Goal: Task Accomplishment & Management: Manage account settings

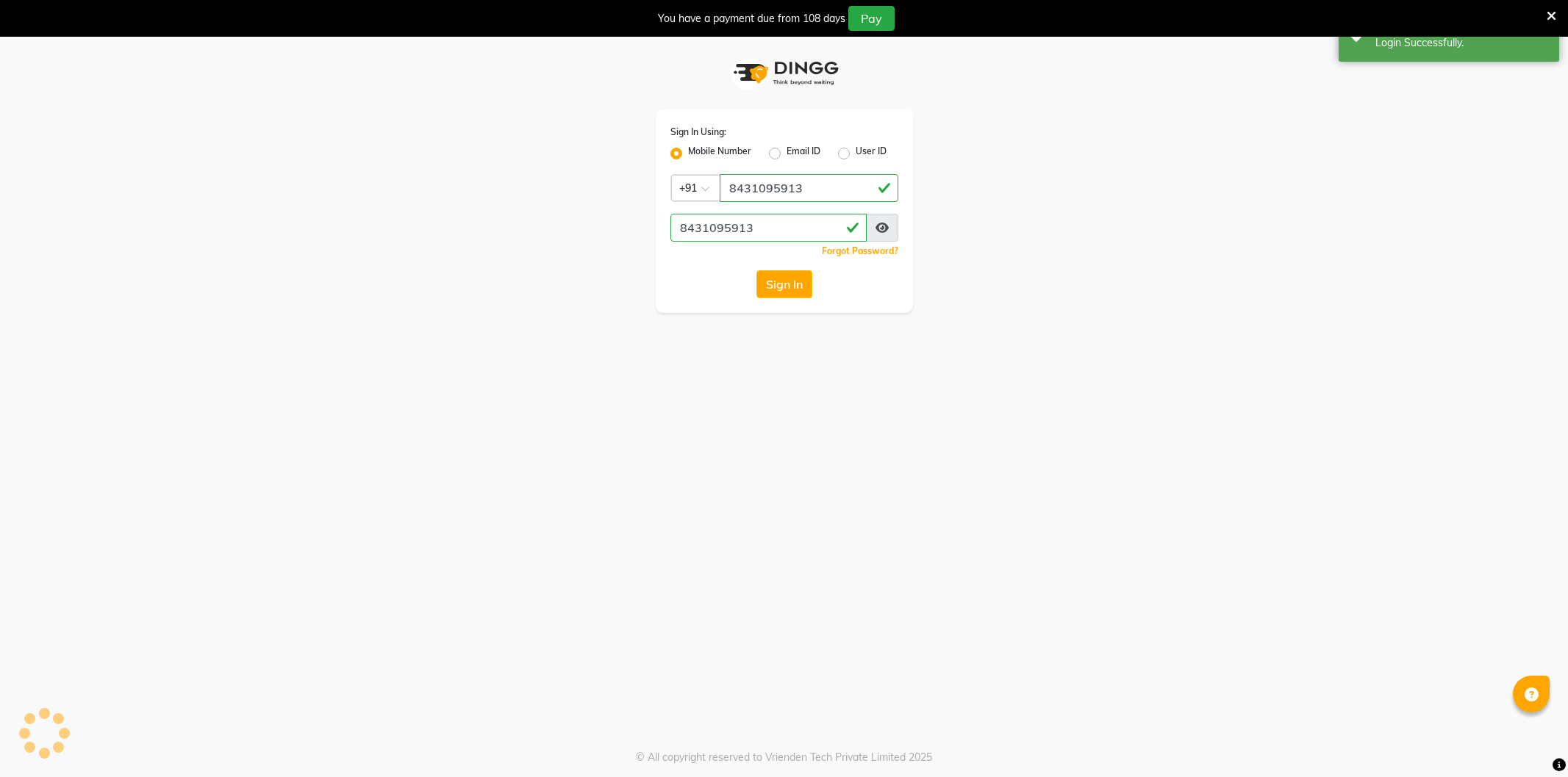
select select "106"
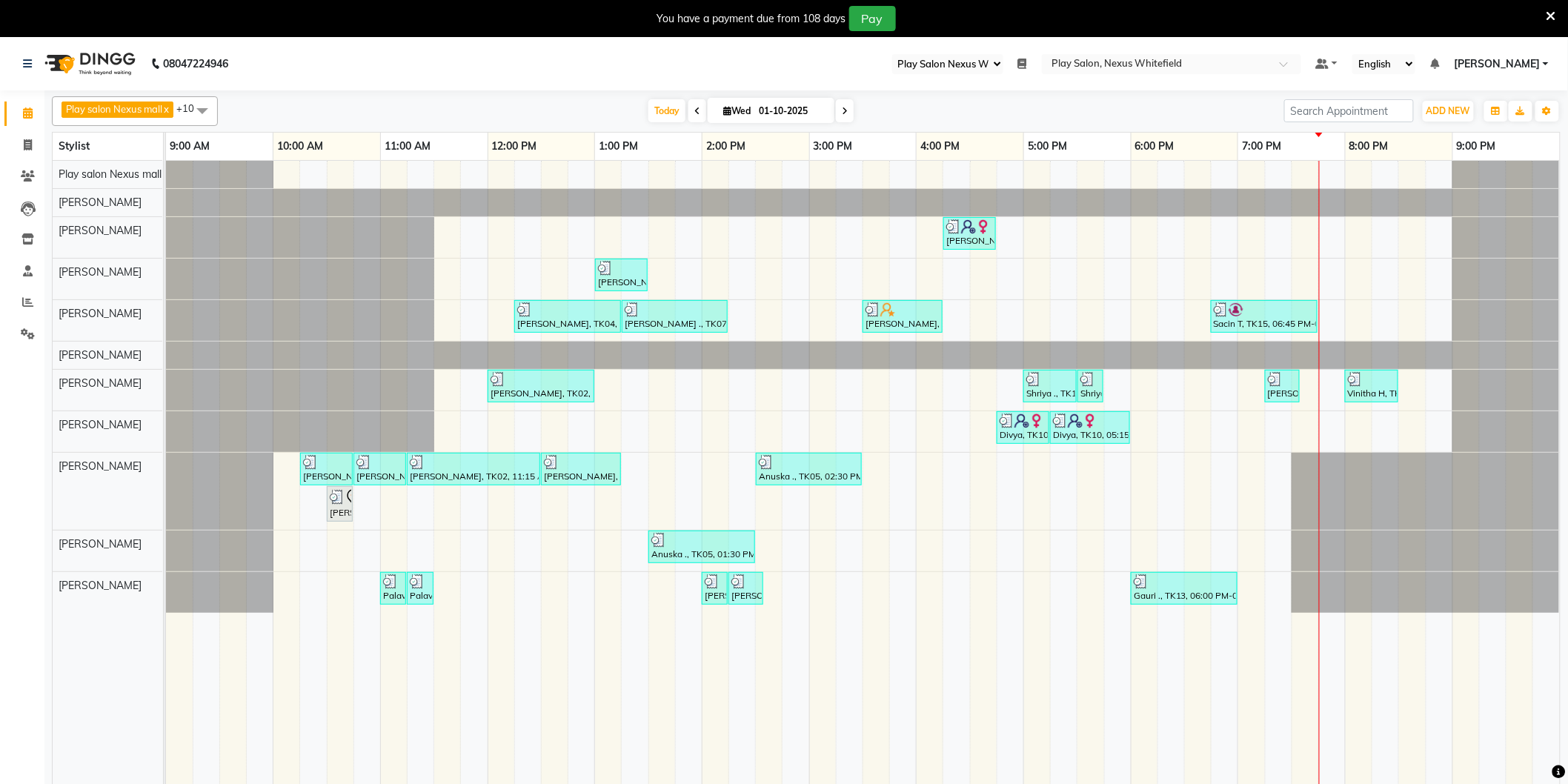
click at [1545, 64] on link "[PERSON_NAME]" at bounding box center [1501, 64] width 95 height 16
click at [1481, 133] on link "Sign out" at bounding box center [1472, 139] width 136 height 23
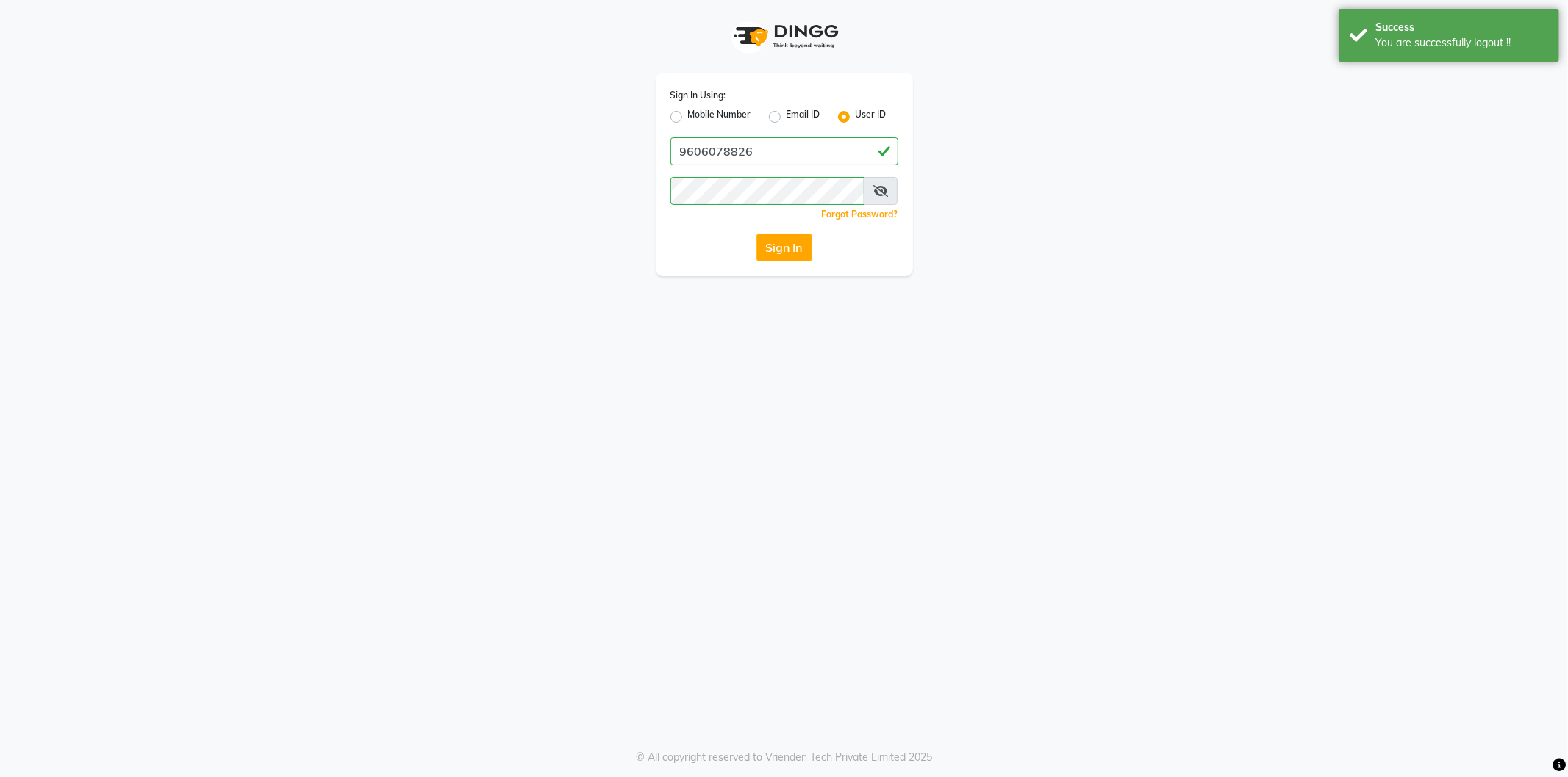
click at [688, 114] on label "Mobile Number" at bounding box center [720, 116] width 64 height 17
click at [688, 114] on input "Mobile Number" at bounding box center [693, 113] width 10 height 10
radio input "true"
radio input "false"
click at [741, 142] on input "Username" at bounding box center [809, 152] width 178 height 28
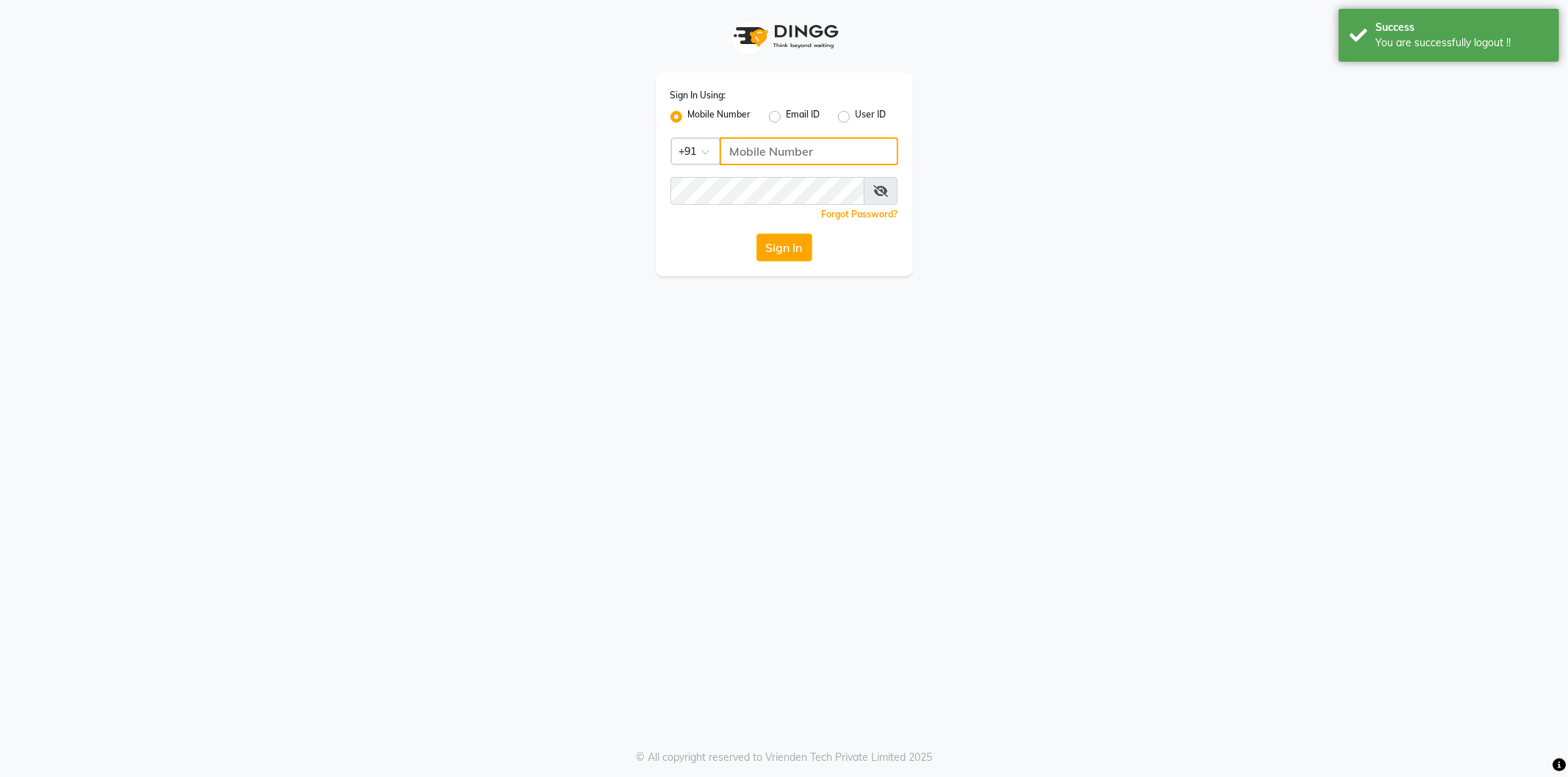
type input "9606078826"
click at [786, 241] on button "Sign In" at bounding box center [785, 247] width 56 height 28
